Goal: Task Accomplishment & Management: Use online tool/utility

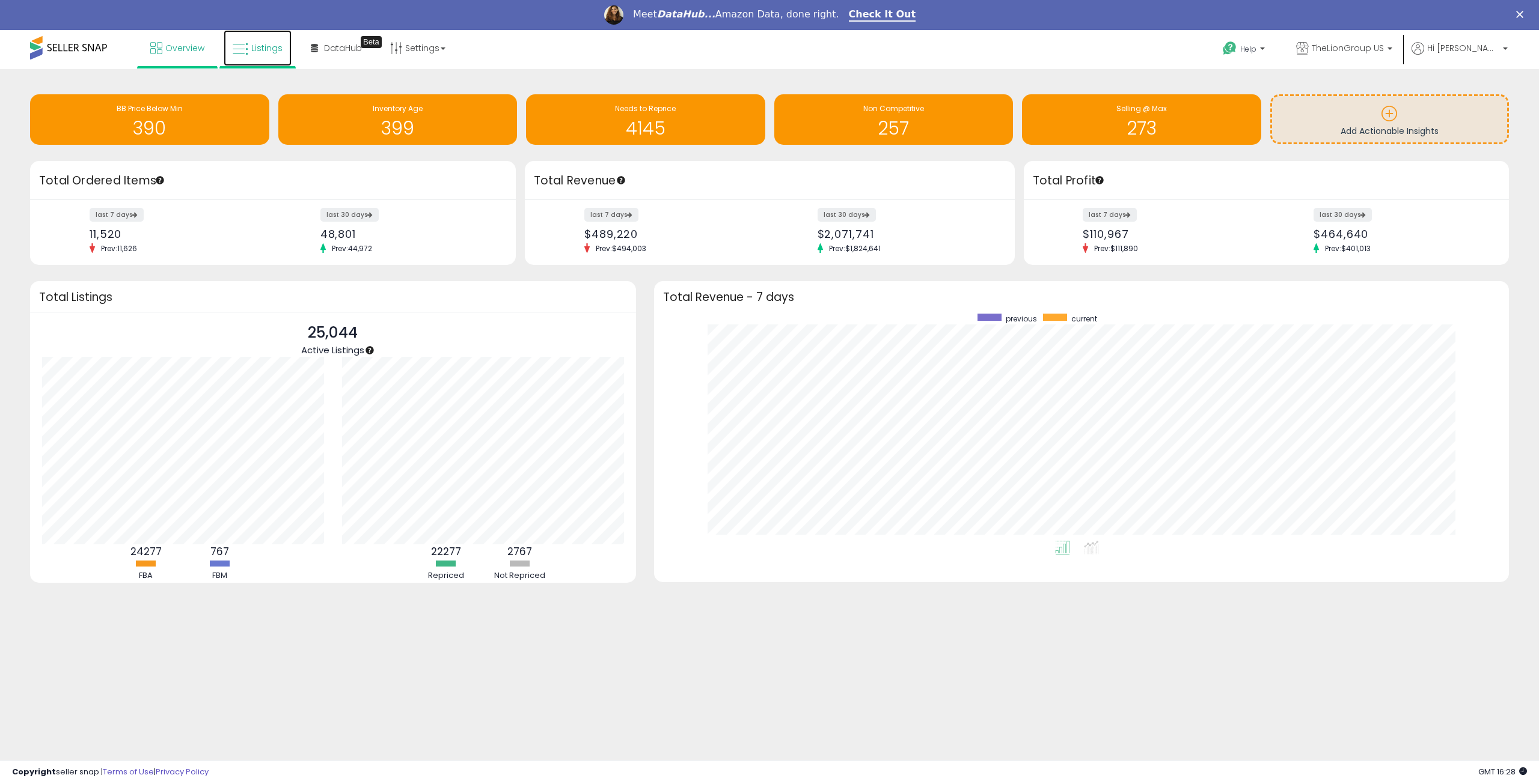
click at [257, 42] on link "Listings" at bounding box center [257, 48] width 68 height 36
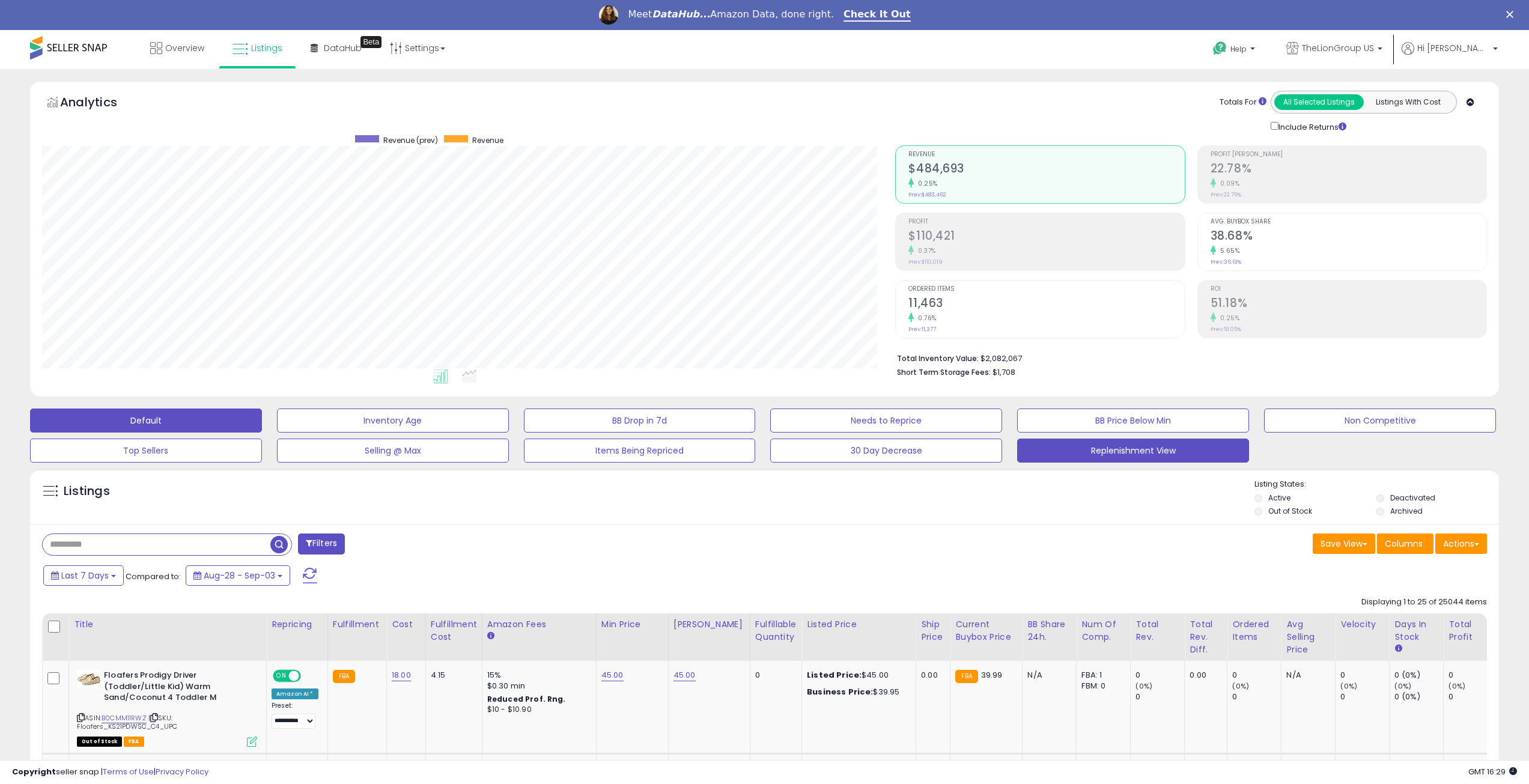
click at [1174, 451] on button "Replenishment View" at bounding box center [1133, 450] width 232 height 24
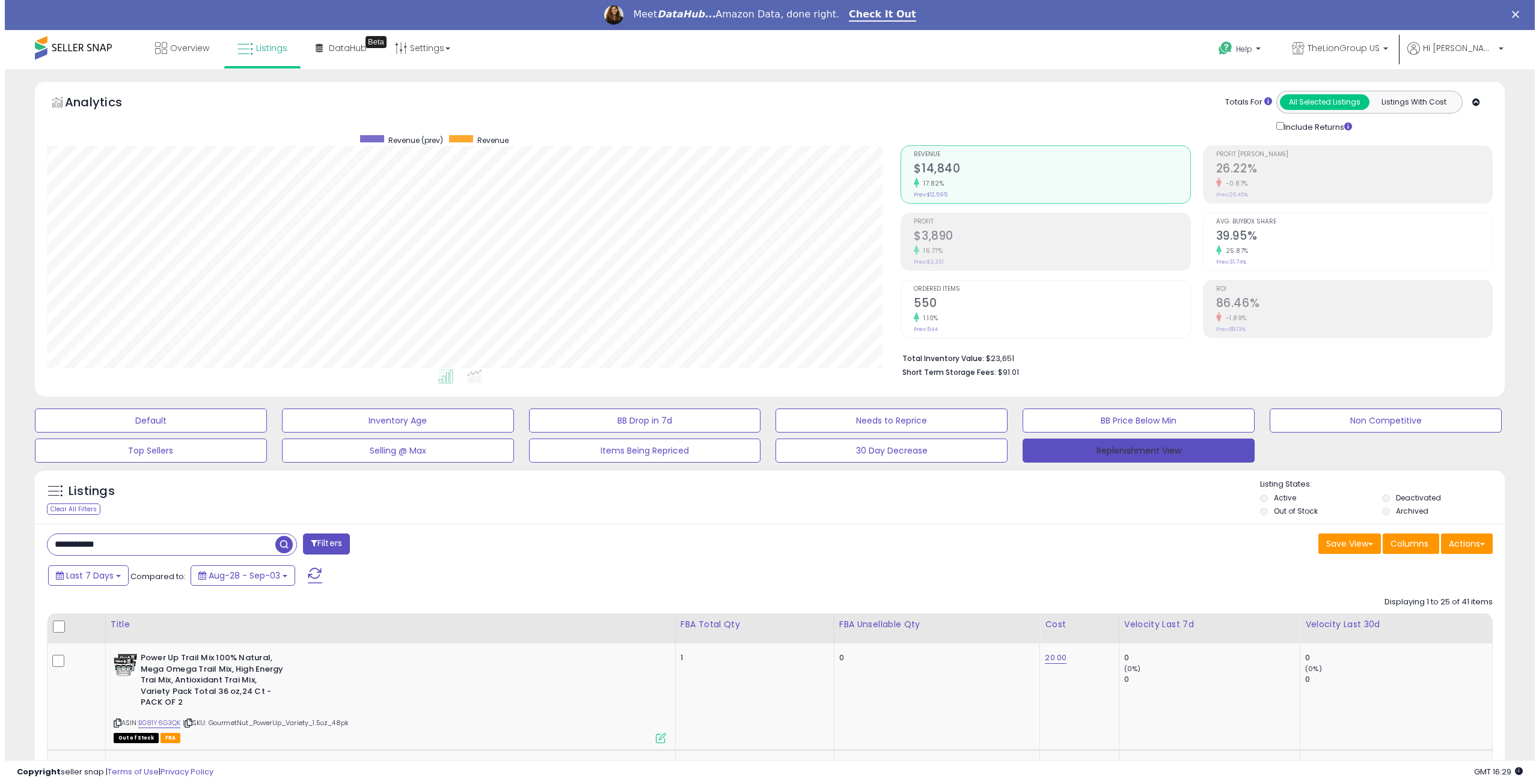
scroll to position [246, 854]
drag, startPoint x: 23, startPoint y: 530, endPoint x: 0, endPoint y: 528, distance: 23.1
paste input "text"
type input "**********"
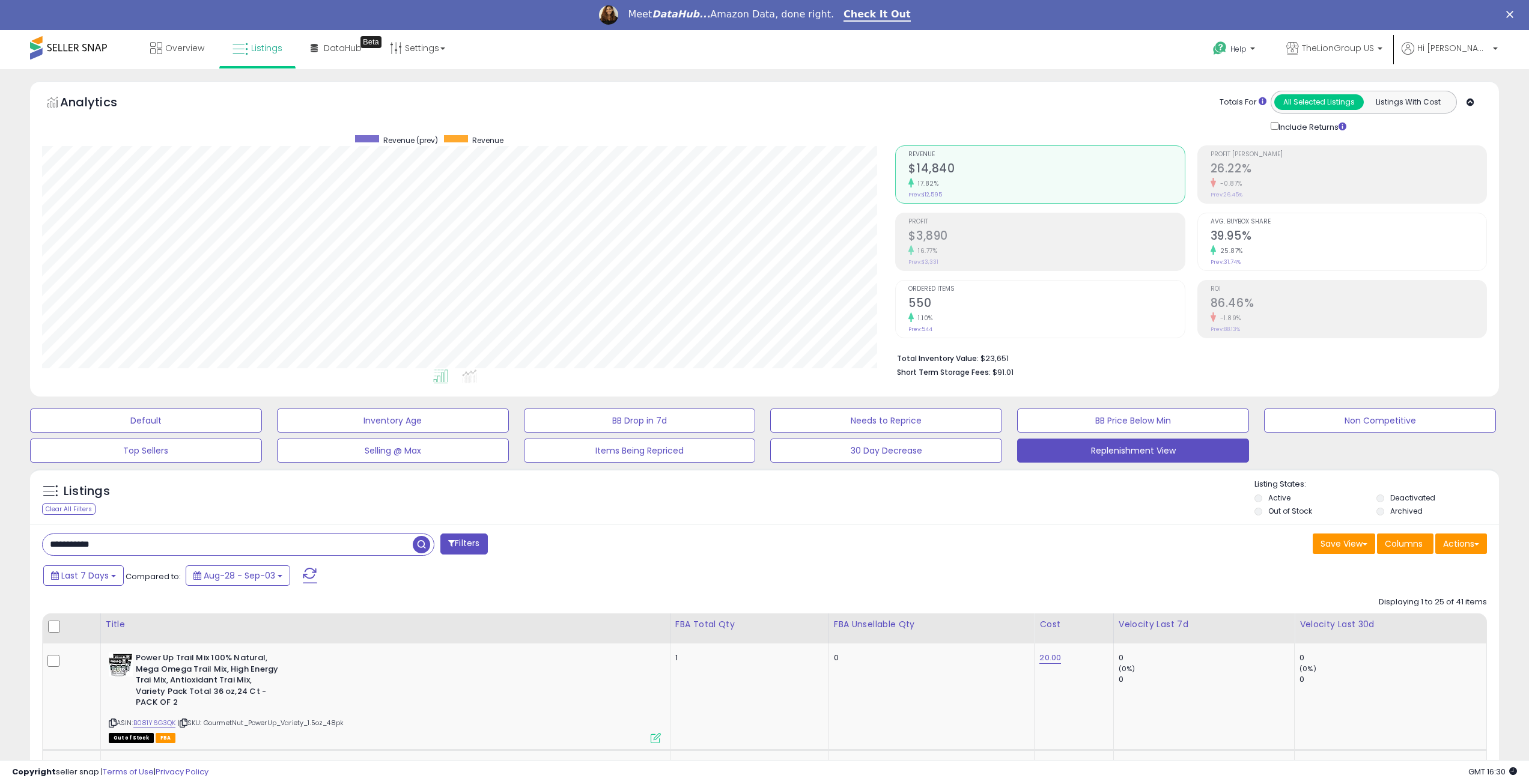
click at [476, 548] on button "Filters" at bounding box center [463, 543] width 47 height 21
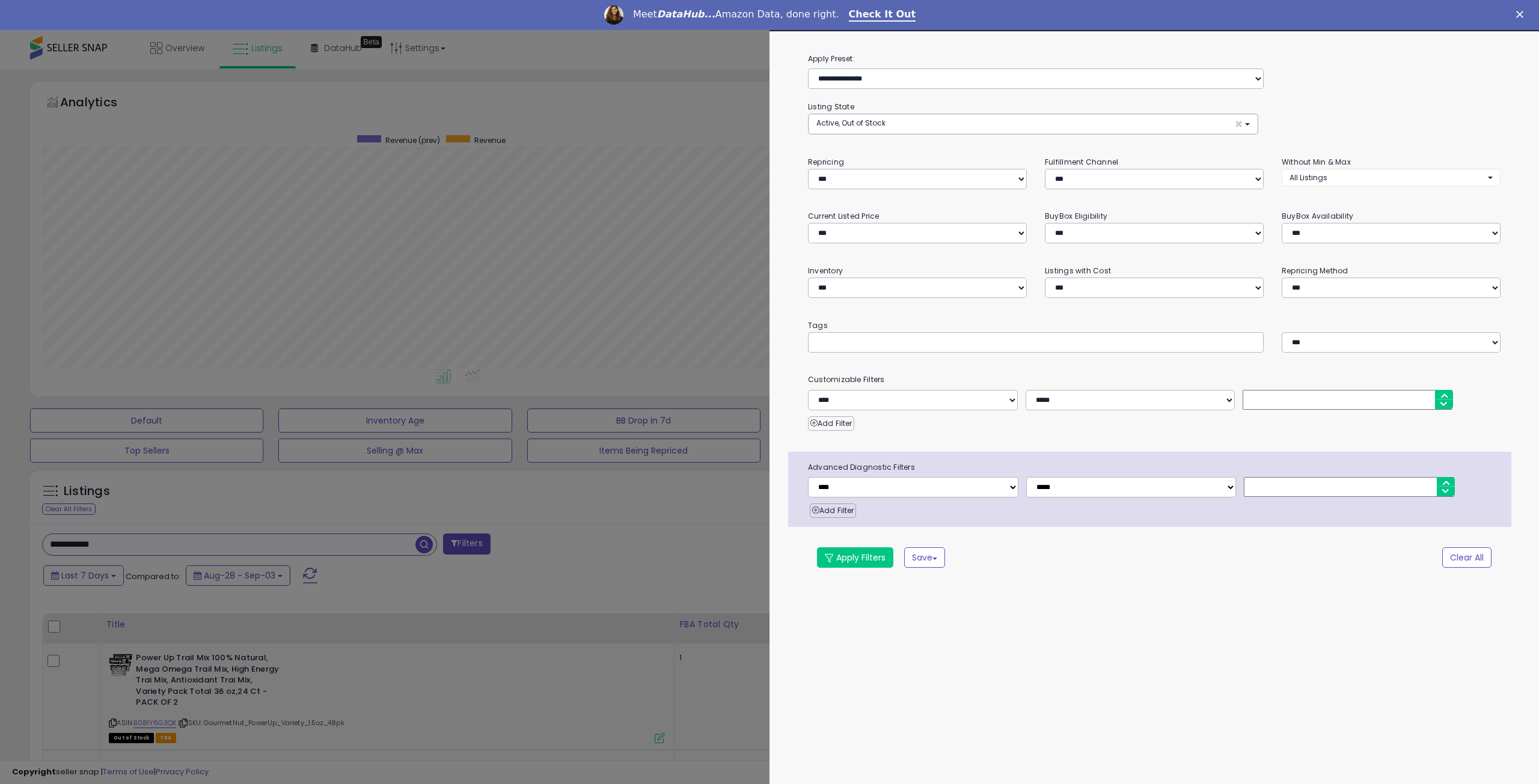
click at [700, 518] on div at bounding box center [769, 392] width 1539 height 784
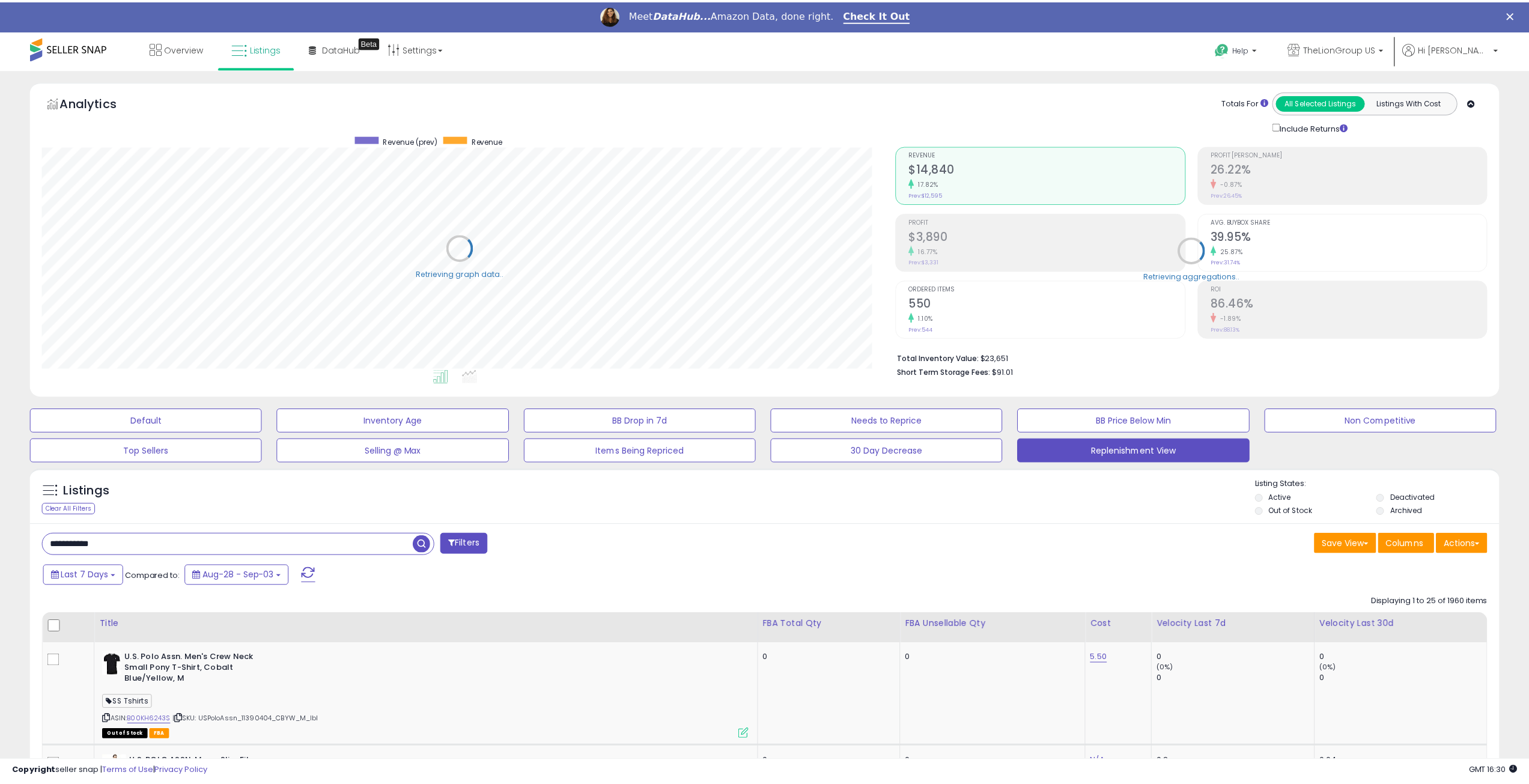
scroll to position [246, 854]
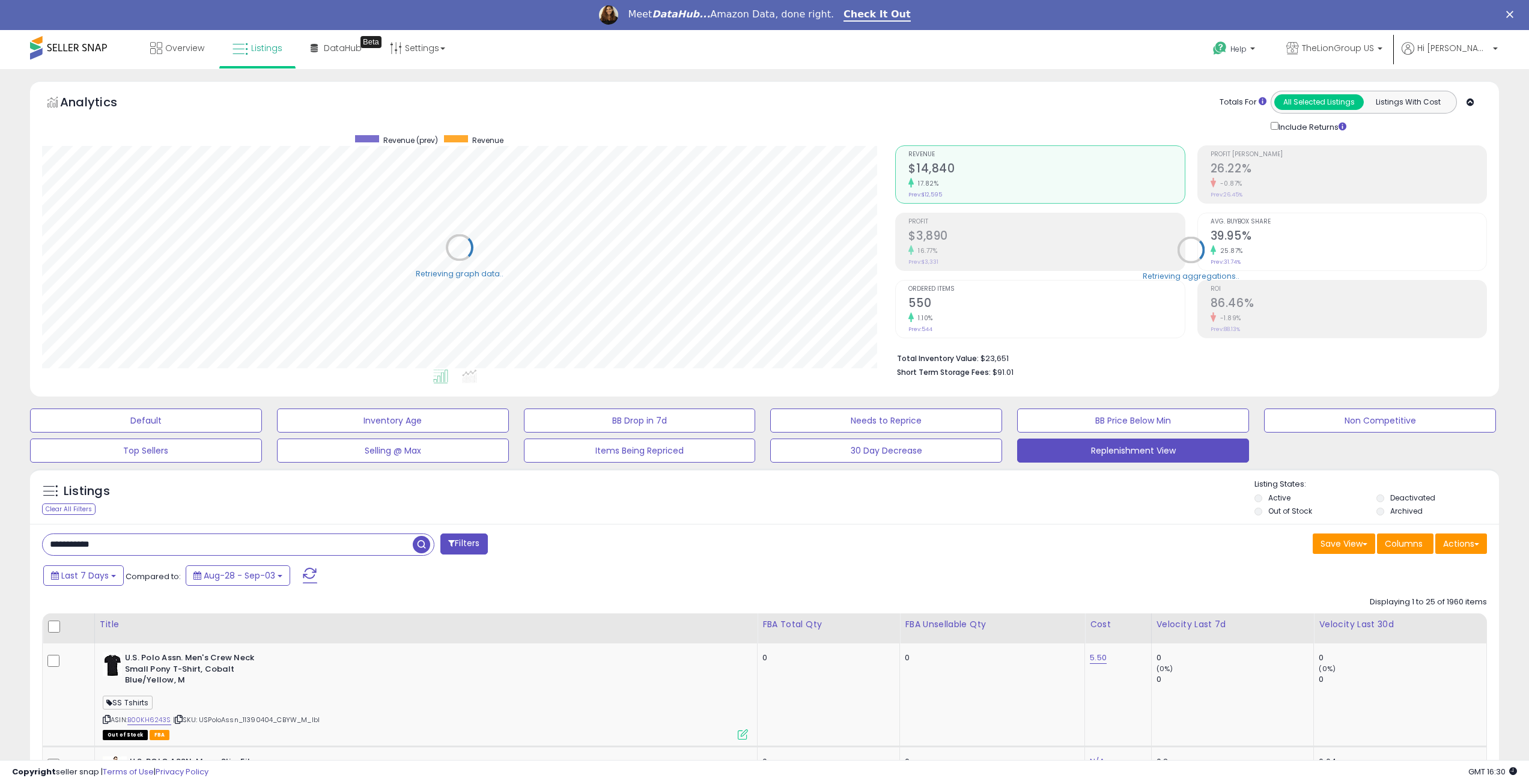
click at [426, 543] on span "button" at bounding box center [421, 545] width 17 height 17
click at [421, 551] on span "button" at bounding box center [421, 545] width 17 height 17
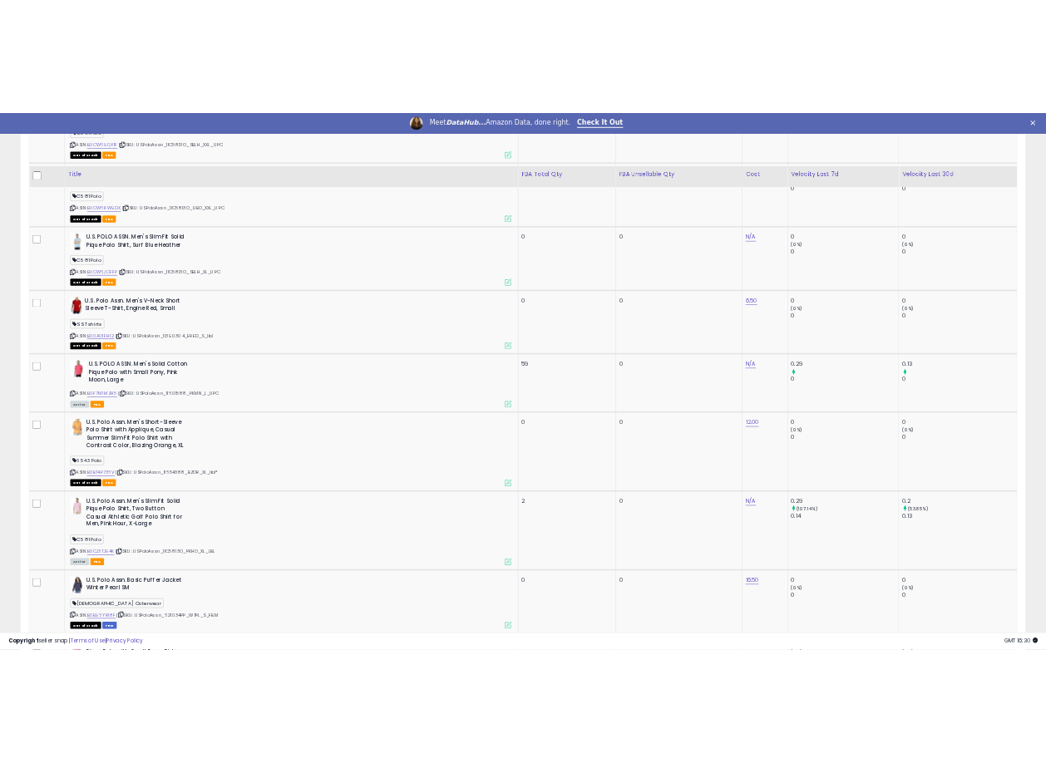
scroll to position [0, 0]
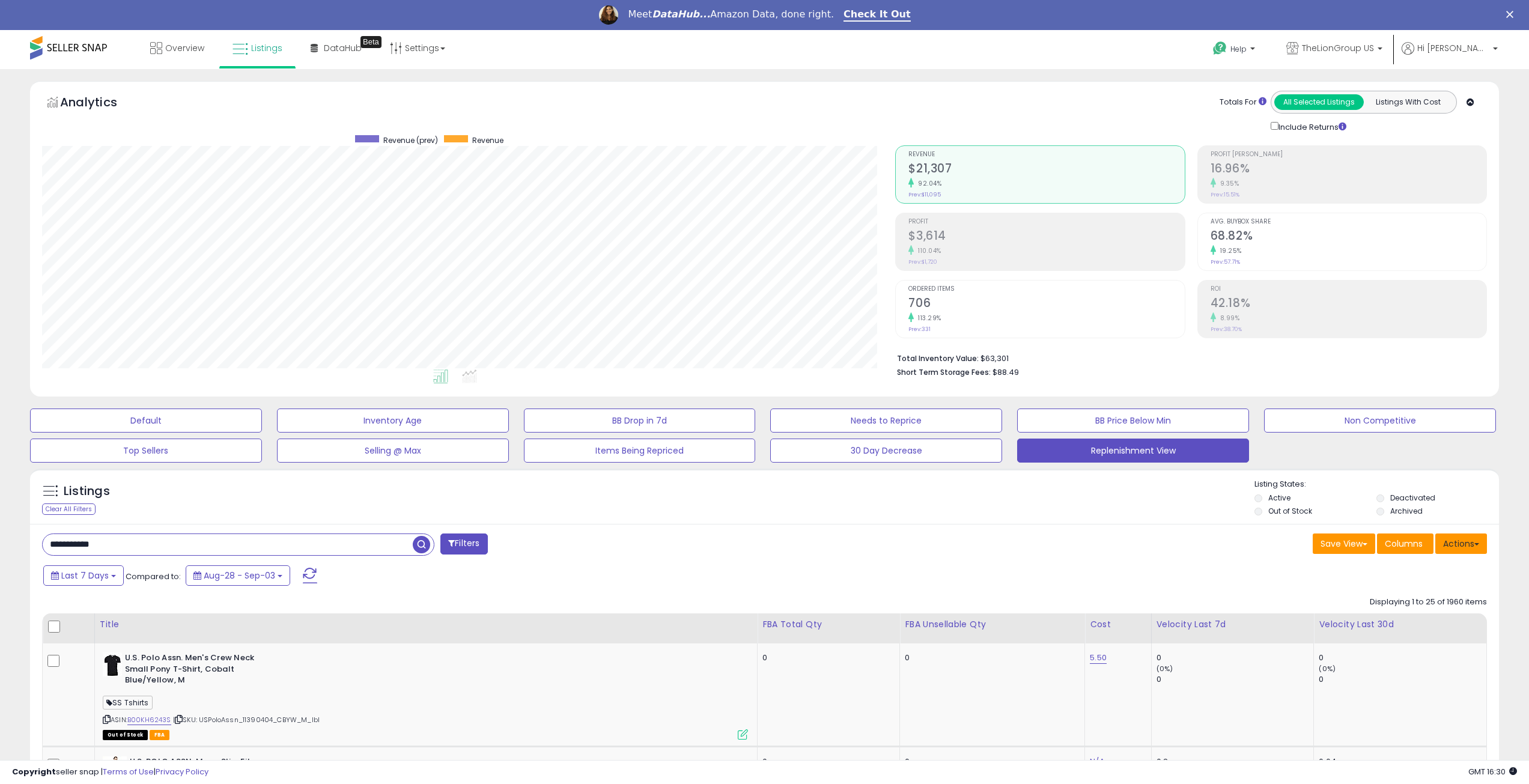
click at [1468, 547] on button "Actions" at bounding box center [1461, 543] width 52 height 20
click at [1455, 600] on link "Export Visible Columns" at bounding box center [1412, 599] width 132 height 19
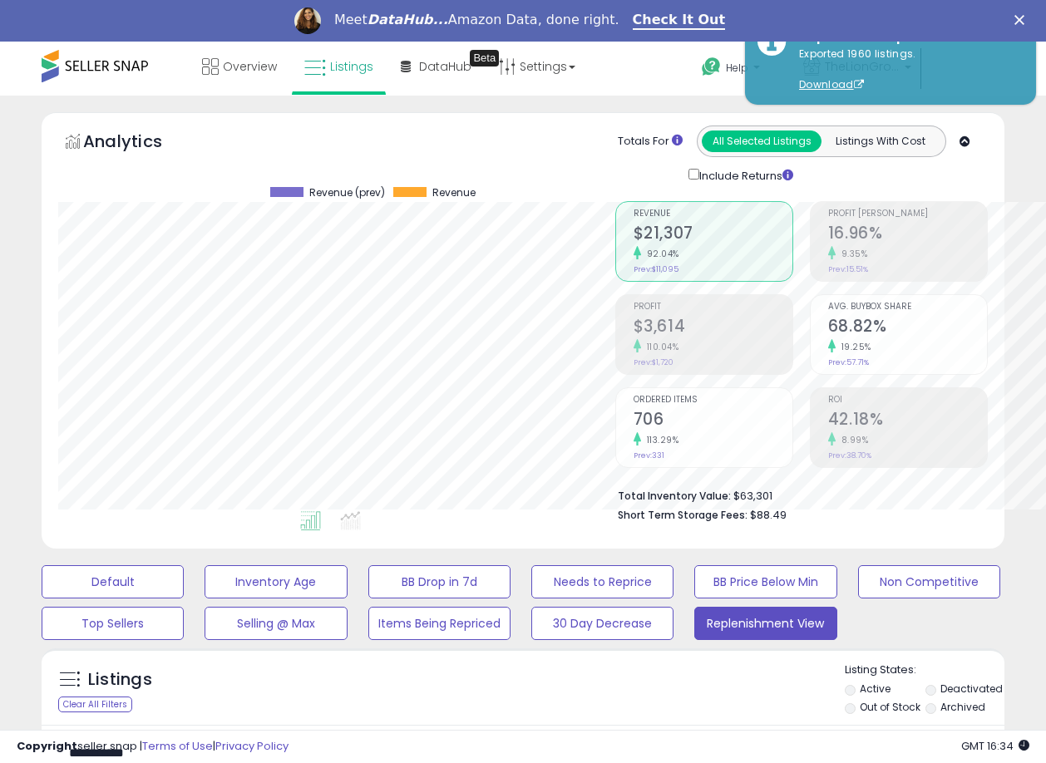
scroll to position [831121, 830905]
